Goal: Navigation & Orientation: Find specific page/section

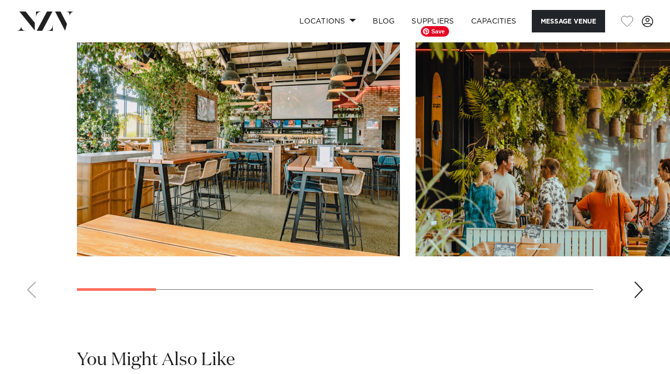
scroll to position [1006, 0]
click at [642, 293] on div "Next slide" at bounding box center [638, 289] width 10 height 17
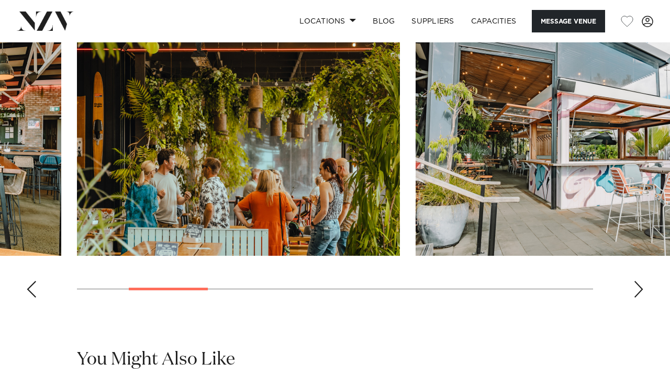
click at [642, 293] on div "Next slide" at bounding box center [638, 289] width 10 height 17
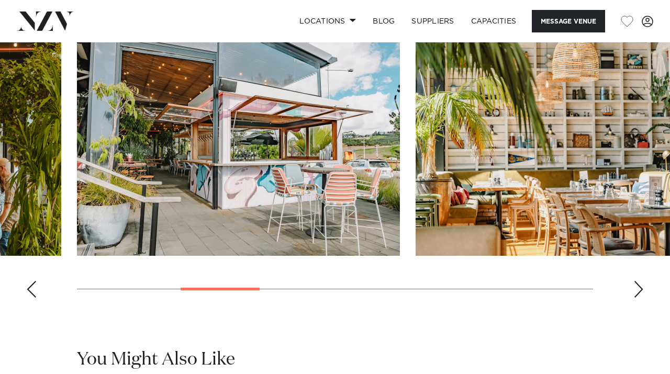
click at [642, 293] on div "Next slide" at bounding box center [638, 289] width 10 height 17
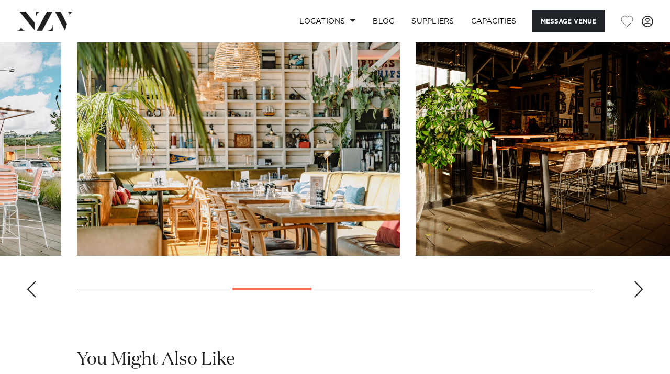
click at [642, 293] on div "Next slide" at bounding box center [638, 289] width 10 height 17
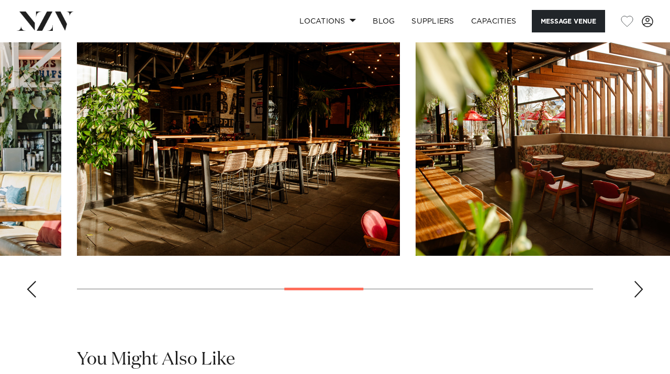
click at [642, 293] on div "Next slide" at bounding box center [638, 289] width 10 height 17
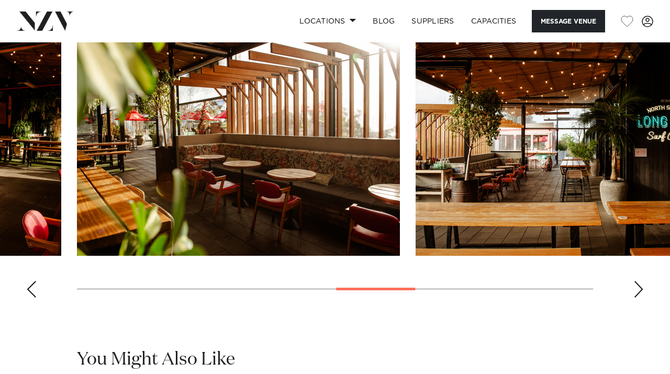
click at [642, 293] on div "Next slide" at bounding box center [638, 289] width 10 height 17
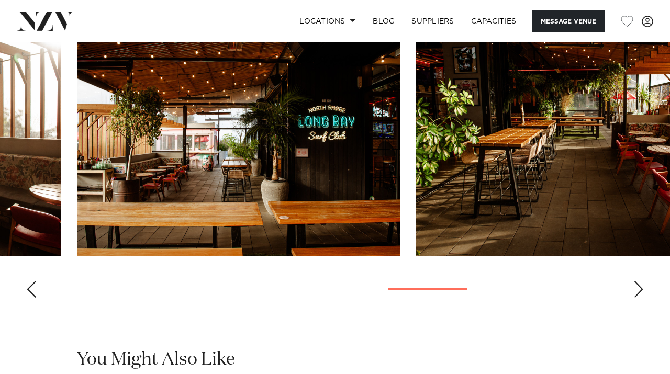
click at [642, 293] on div "Next slide" at bounding box center [638, 289] width 10 height 17
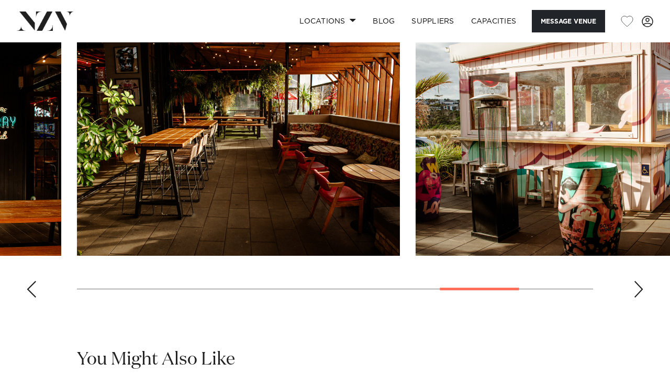
click at [642, 293] on div "Next slide" at bounding box center [638, 289] width 10 height 17
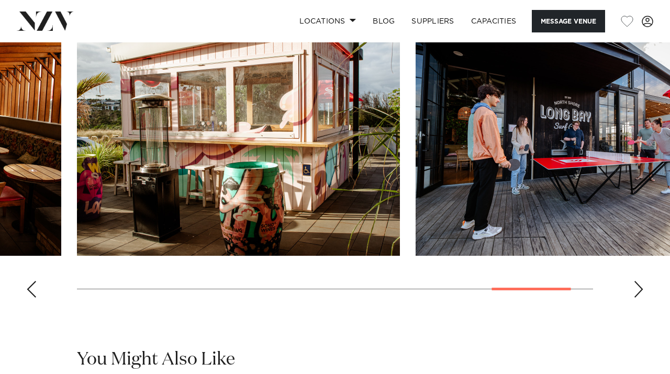
click at [642, 293] on div "Next slide" at bounding box center [638, 289] width 10 height 17
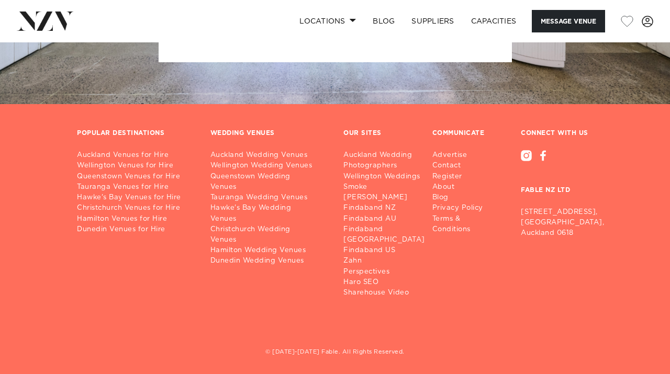
scroll to position [2172, 0]
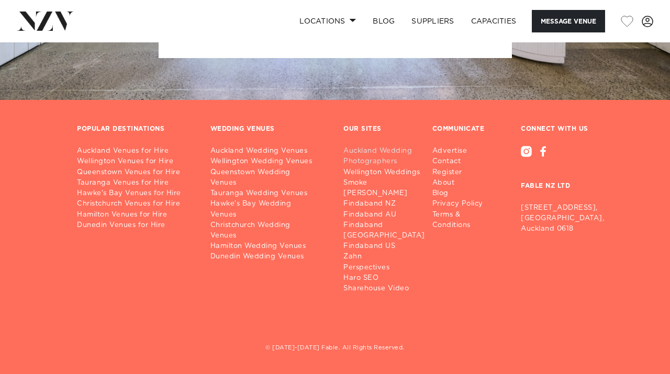
click at [388, 151] on link "Auckland Wedding Photographers" at bounding box center [388, 156] width 90 height 21
